Goal: Navigation & Orientation: Find specific page/section

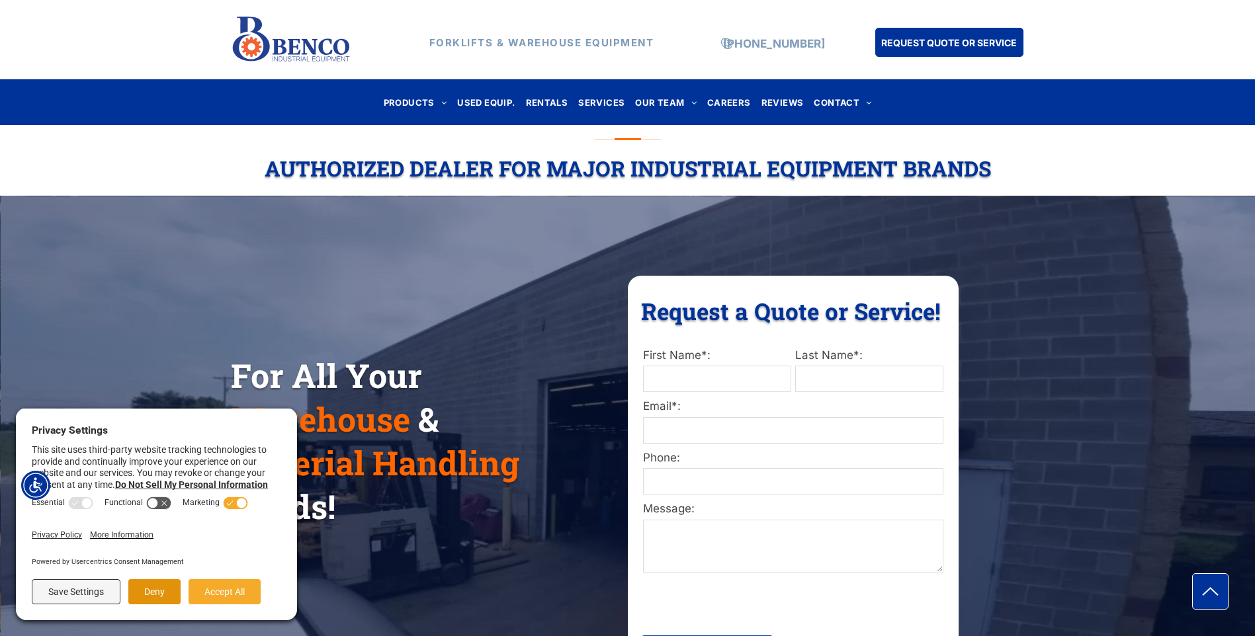
click at [151, 593] on button "Deny" at bounding box center [154, 591] width 52 height 25
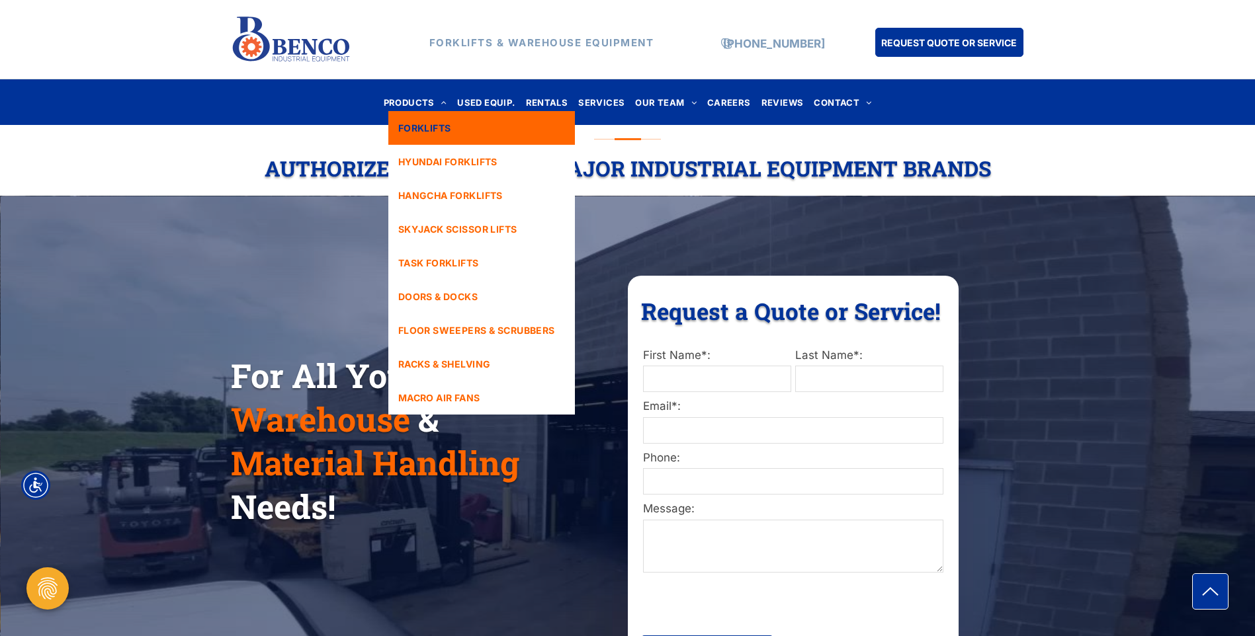
click at [451, 126] on span "FORKLIFTS" at bounding box center [424, 128] width 53 height 14
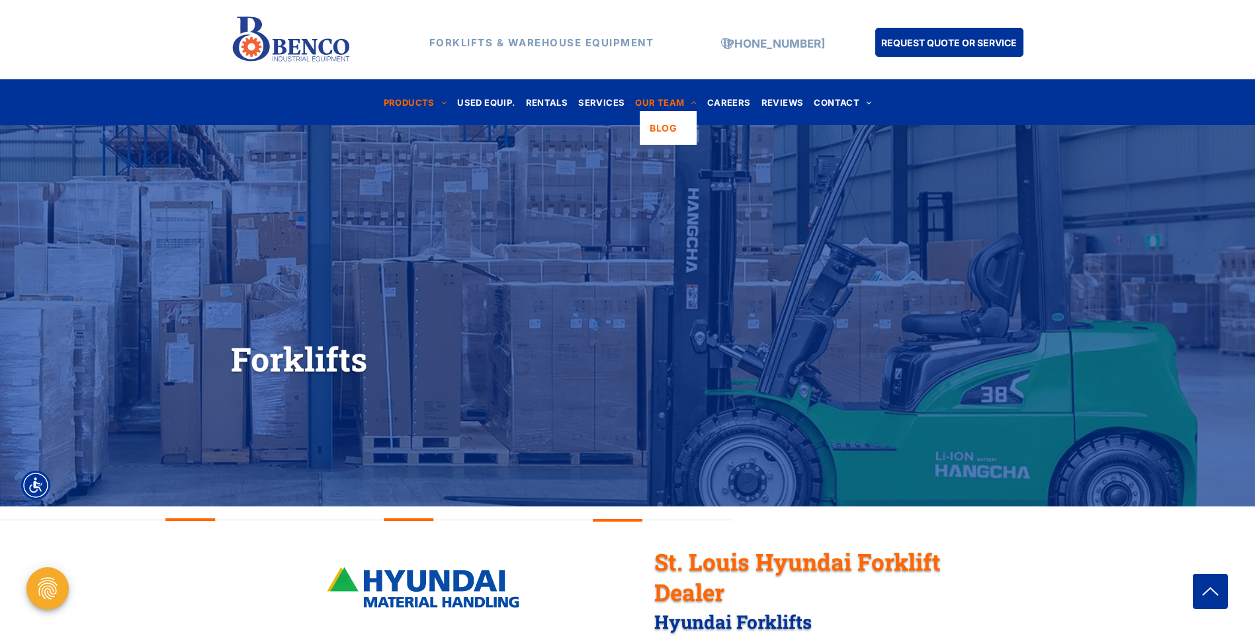
click at [651, 105] on span "OUR TEAM" at bounding box center [666, 102] width 62 height 18
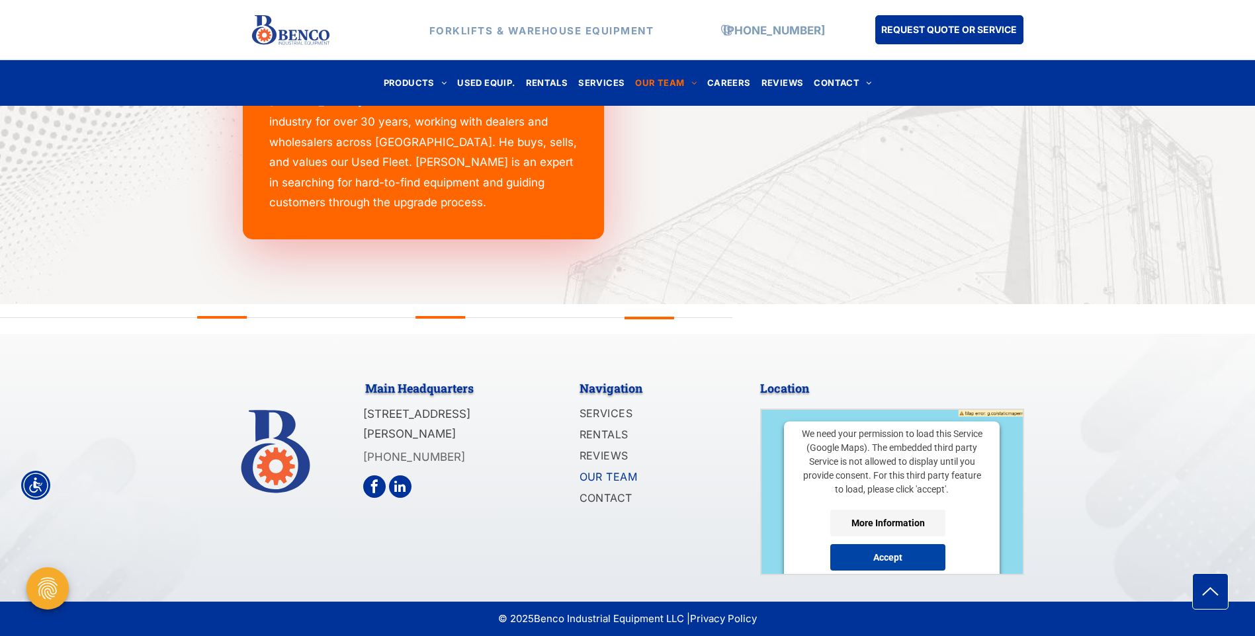
scroll to position [140, 0]
click at [863, 552] on button "Accept" at bounding box center [887, 557] width 115 height 26
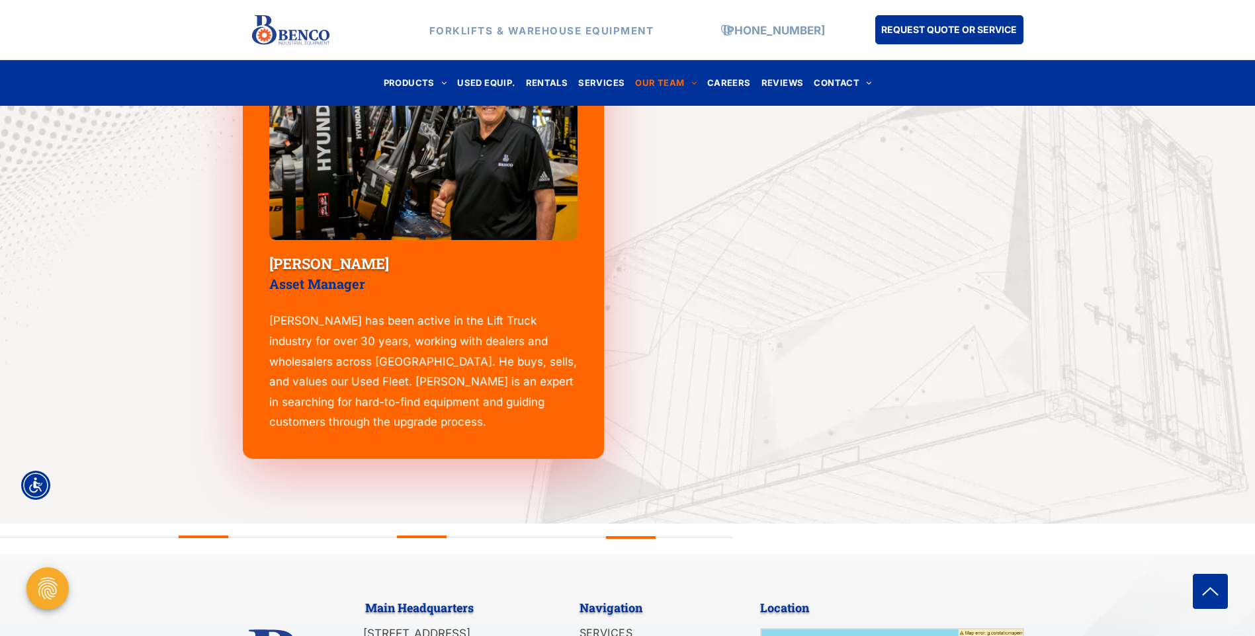
scroll to position [1880, 0]
